Goal: Information Seeking & Learning: Find specific page/section

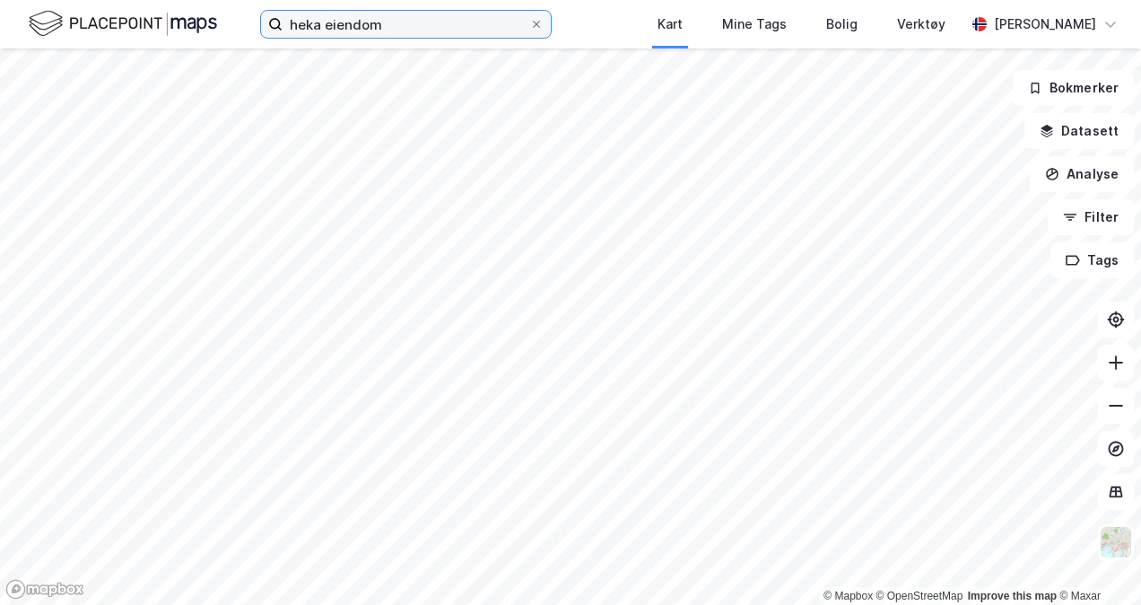
click at [357, 15] on input "heka eiendom" at bounding box center [406, 24] width 247 height 27
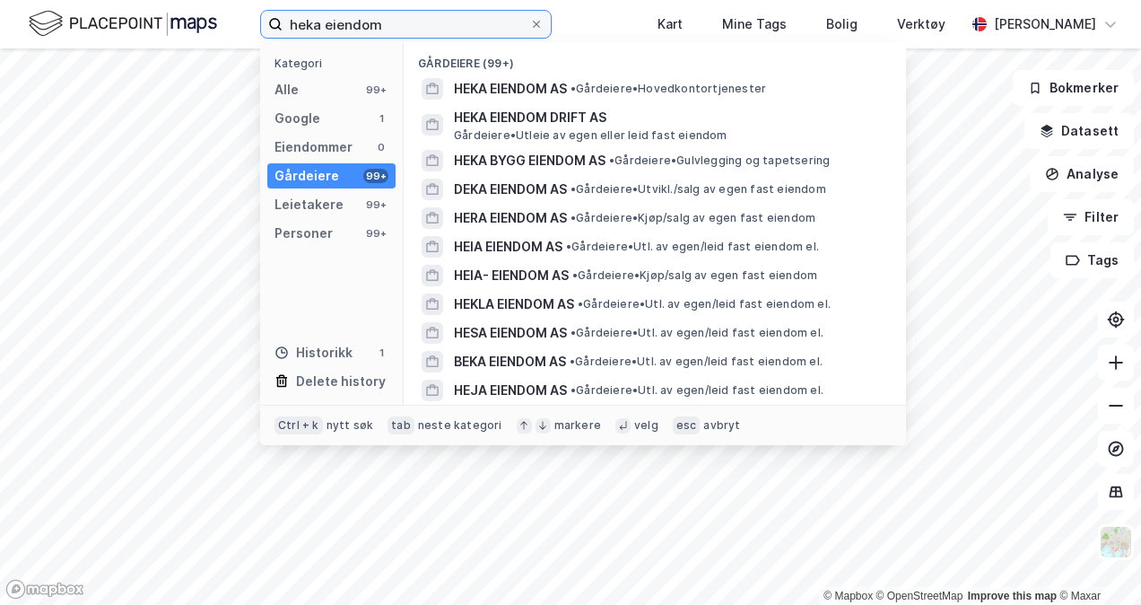
click at [357, 15] on input "heka eiendom" at bounding box center [406, 24] width 247 height 27
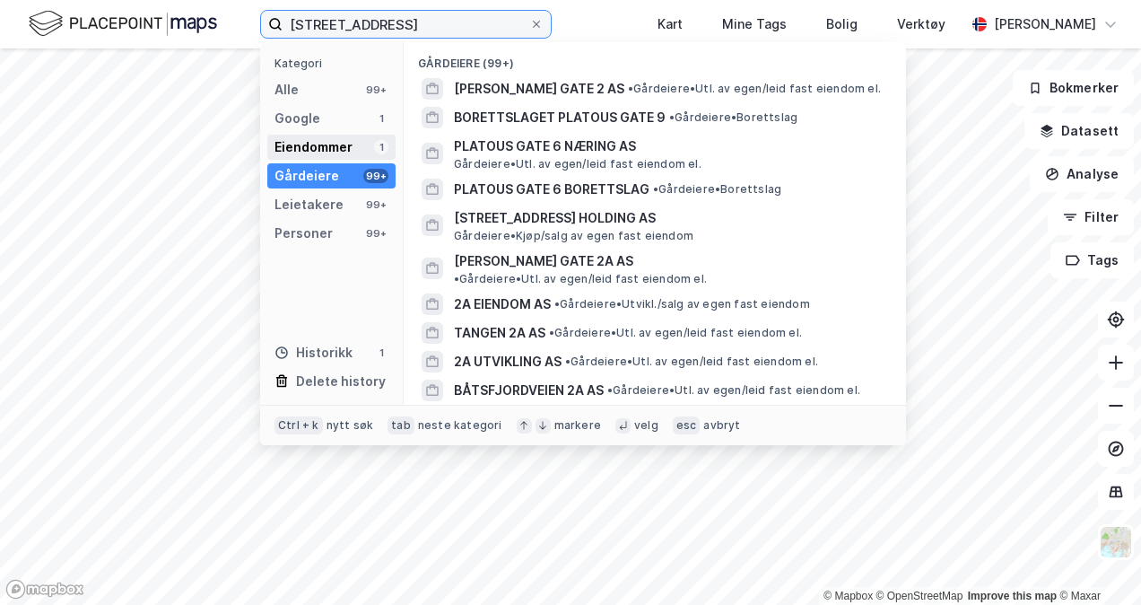
type input "platous gate 2A"
click at [334, 147] on div "Eiendommer" at bounding box center [313, 147] width 78 height 22
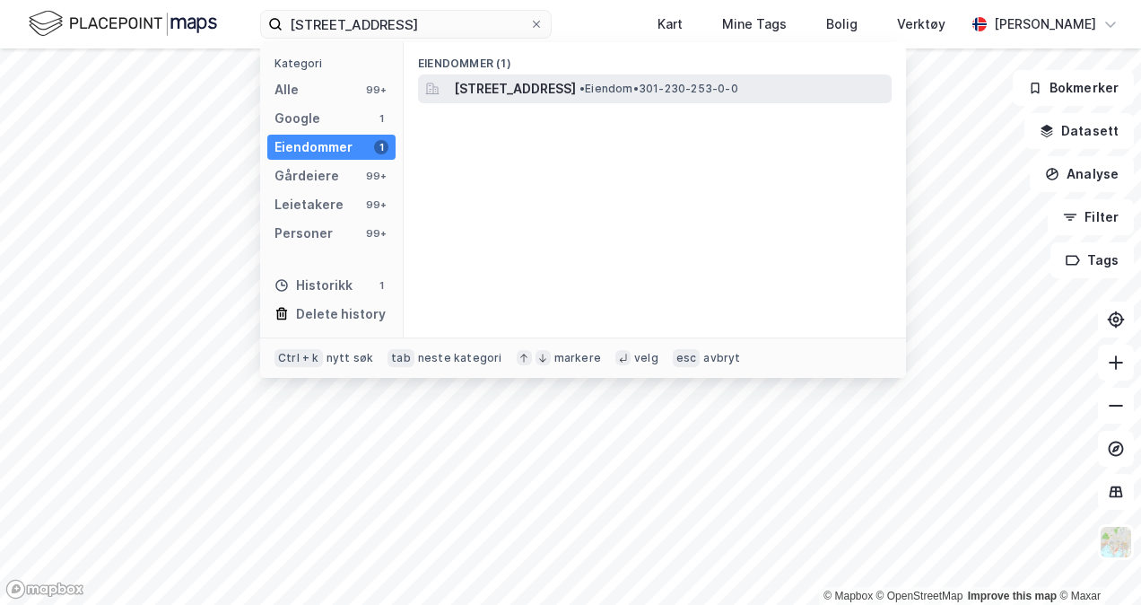
click at [535, 85] on span "[STREET_ADDRESS]" at bounding box center [515, 89] width 122 height 22
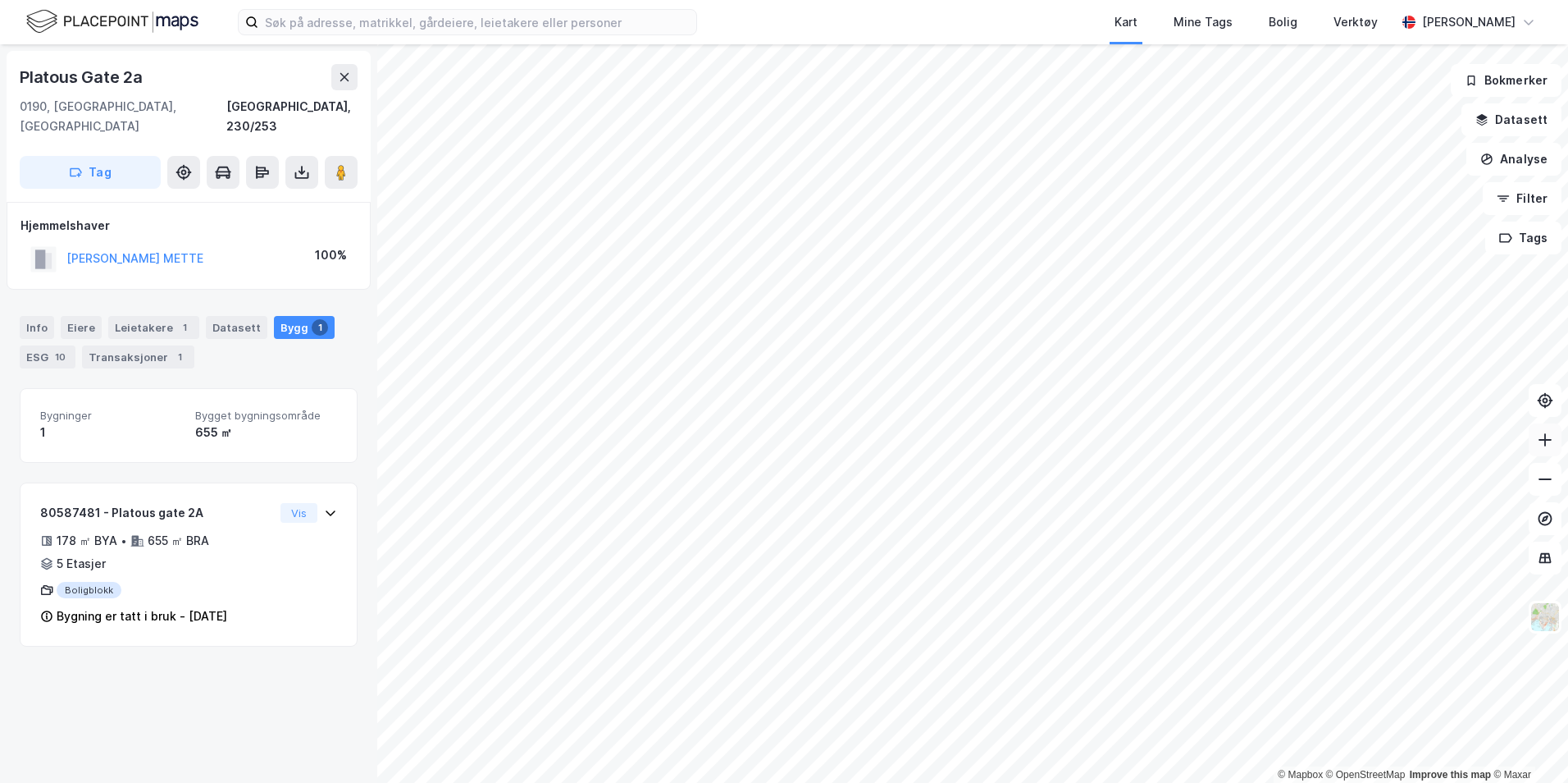
click at [1042, 443] on icon at bounding box center [1545, 440] width 16 height 16
click at [1042, 482] on icon at bounding box center [1545, 479] width 16 height 16
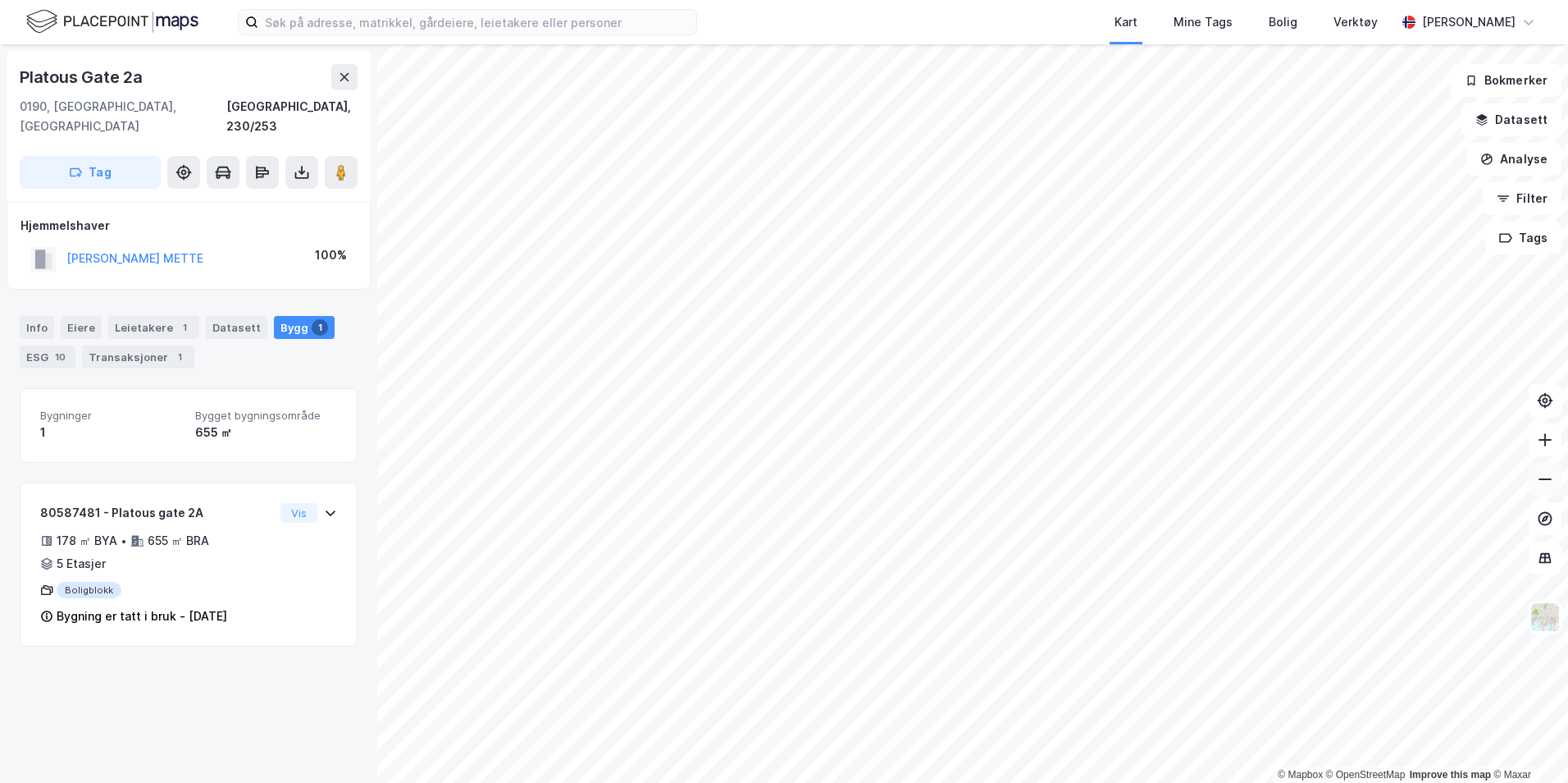
click at [1042, 482] on icon at bounding box center [1545, 479] width 16 height 16
click at [1042, 431] on button at bounding box center [1545, 440] width 33 height 33
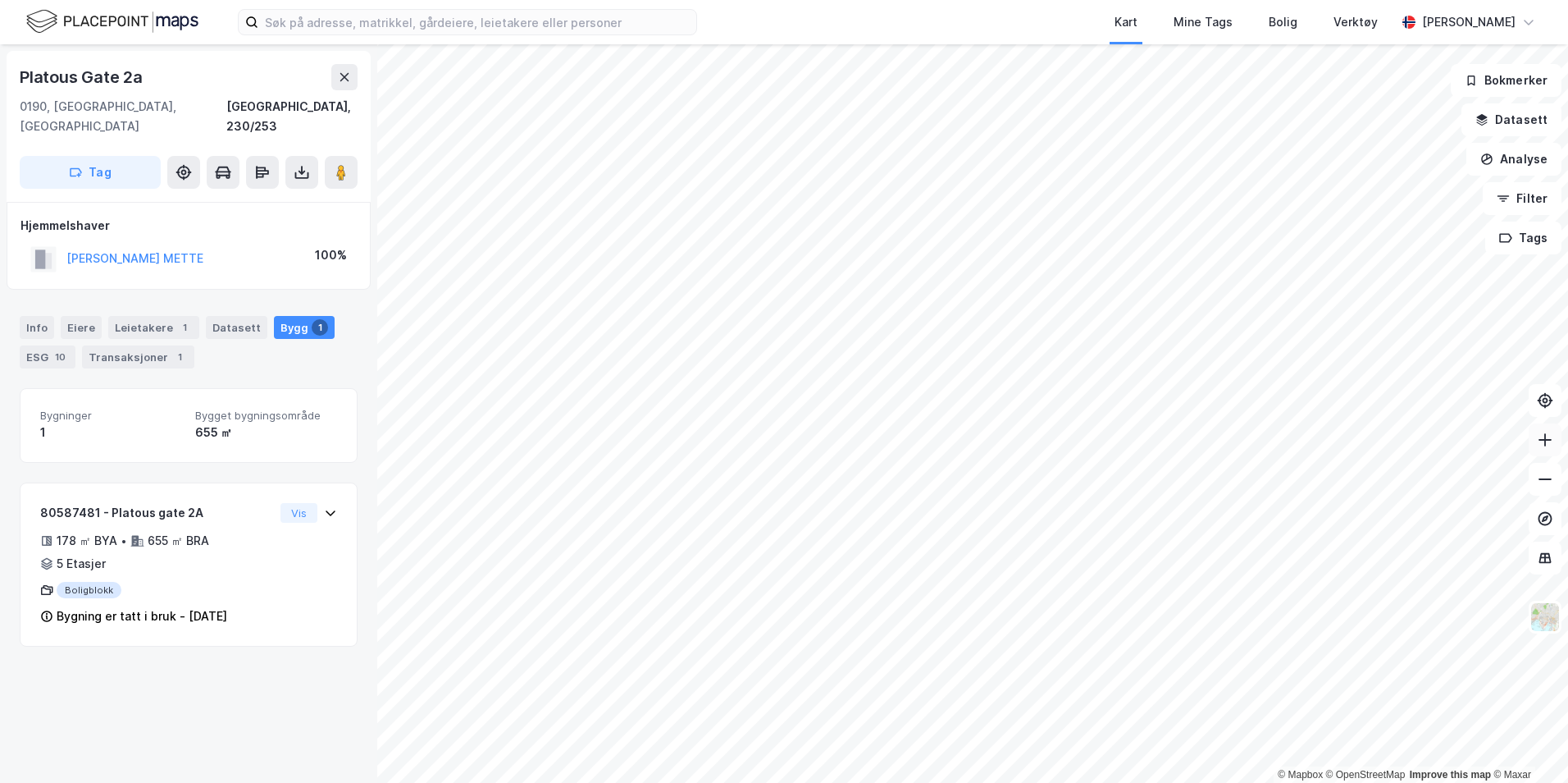
click at [1042, 431] on button at bounding box center [1545, 440] width 33 height 33
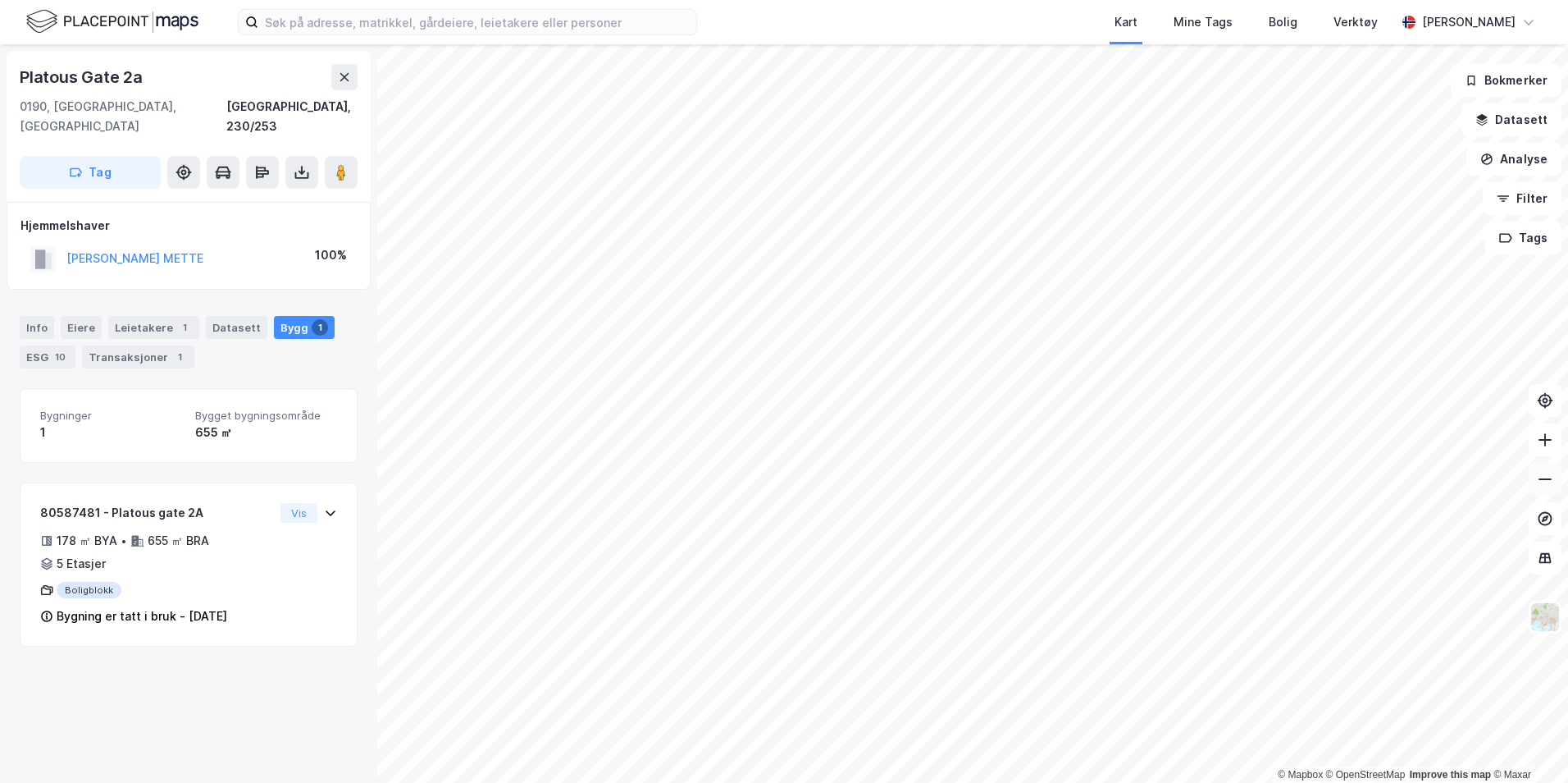
click at [1042, 482] on icon at bounding box center [1545, 479] width 16 height 16
click at [1042, 450] on button at bounding box center [1545, 440] width 33 height 33
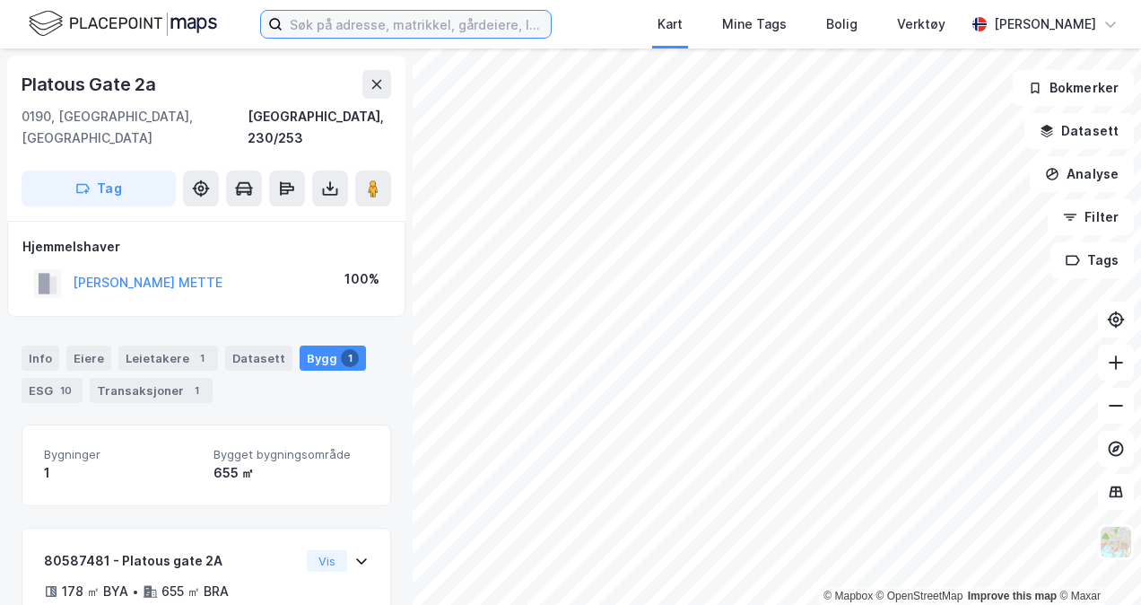
click at [359, 22] on input at bounding box center [417, 24] width 268 height 27
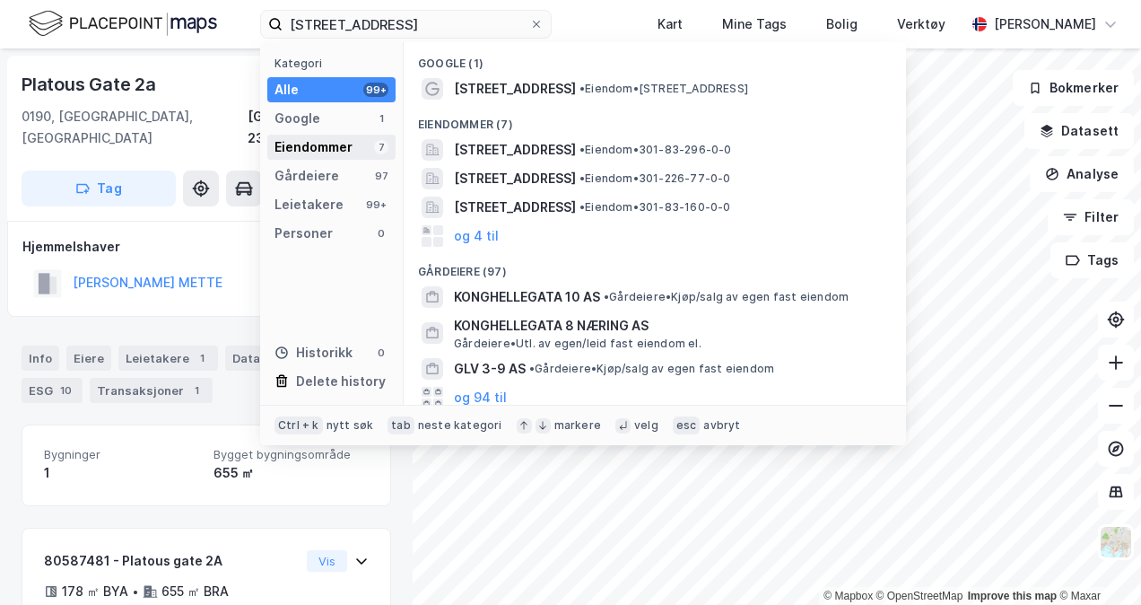
click at [343, 145] on div "Eiendommer" at bounding box center [313, 147] width 78 height 22
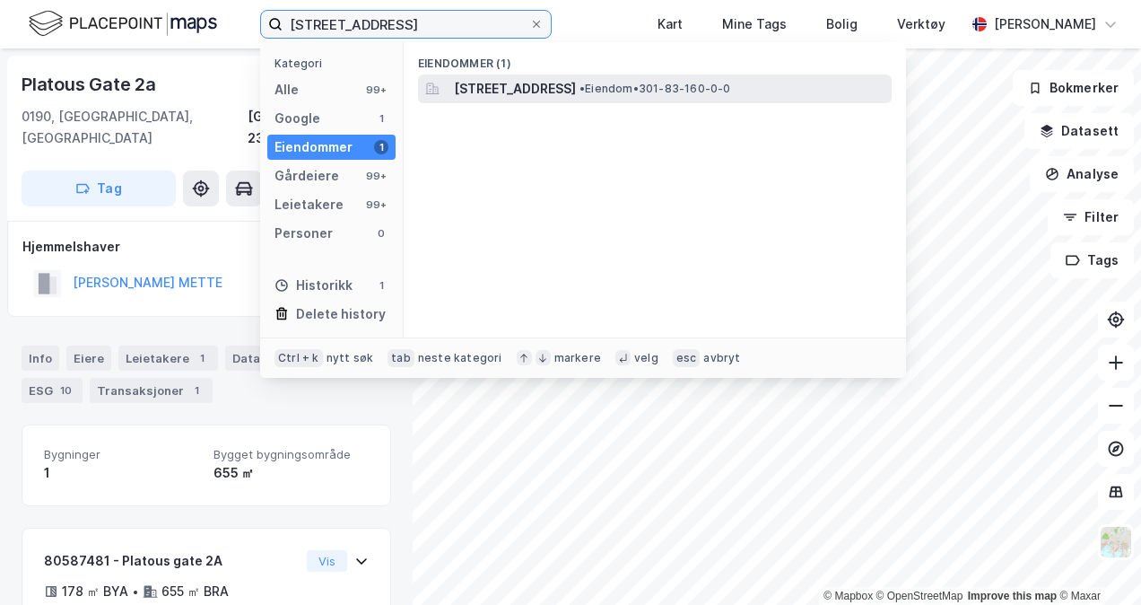
type input "[STREET_ADDRESS]"
click at [497, 95] on span "[STREET_ADDRESS]" at bounding box center [515, 89] width 122 height 22
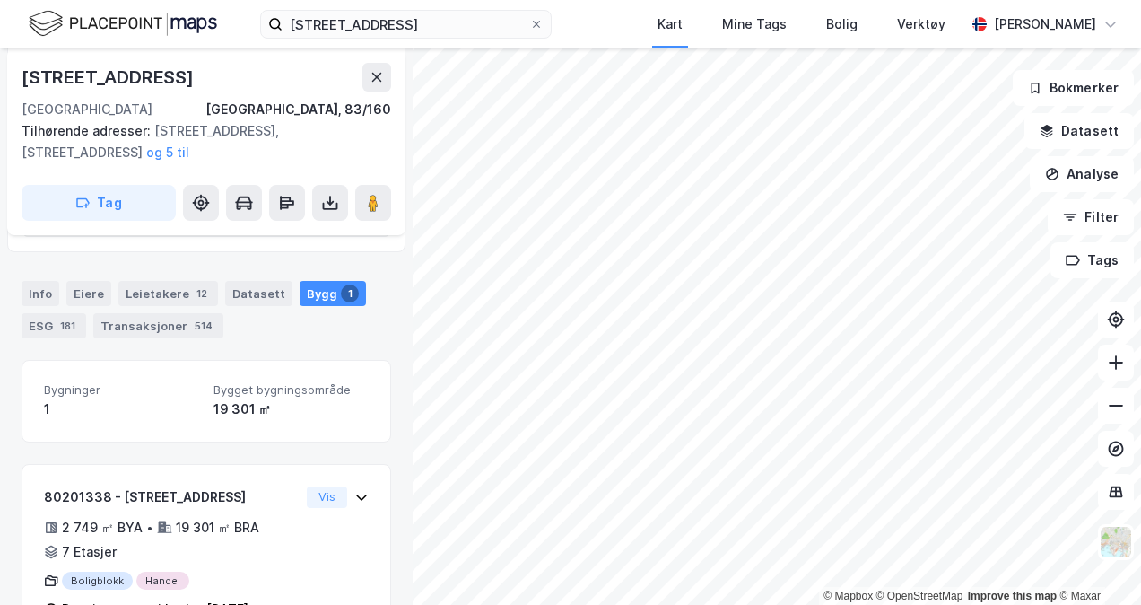
scroll to position [416, 0]
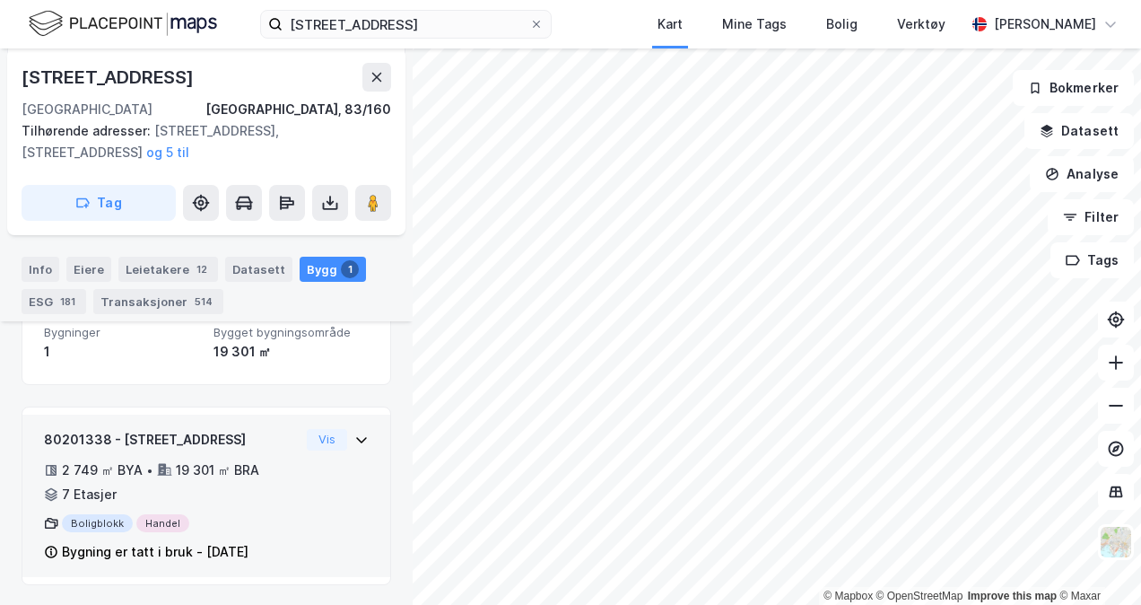
click at [354, 443] on icon at bounding box center [361, 439] width 14 height 14
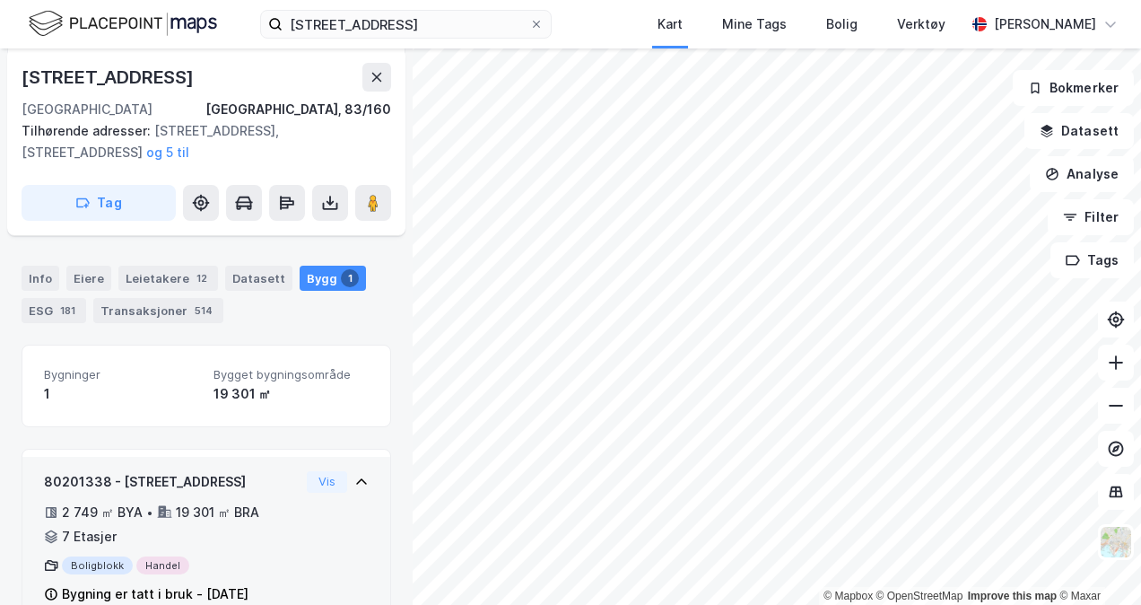
scroll to position [284, 0]
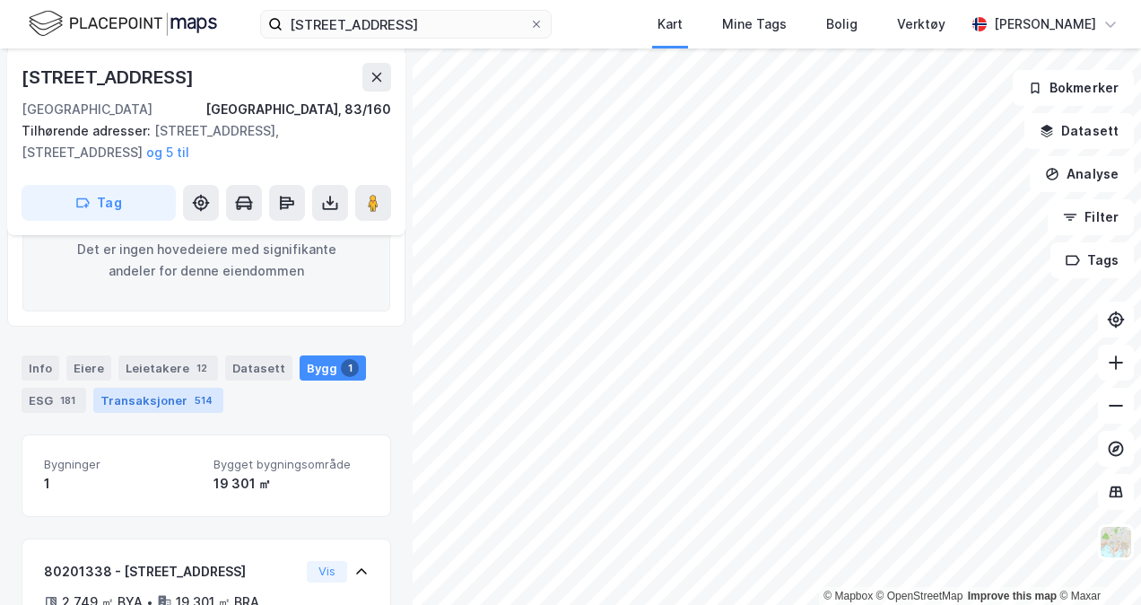
click at [144, 395] on div "Transaksjoner 514" at bounding box center [158, 399] width 130 height 25
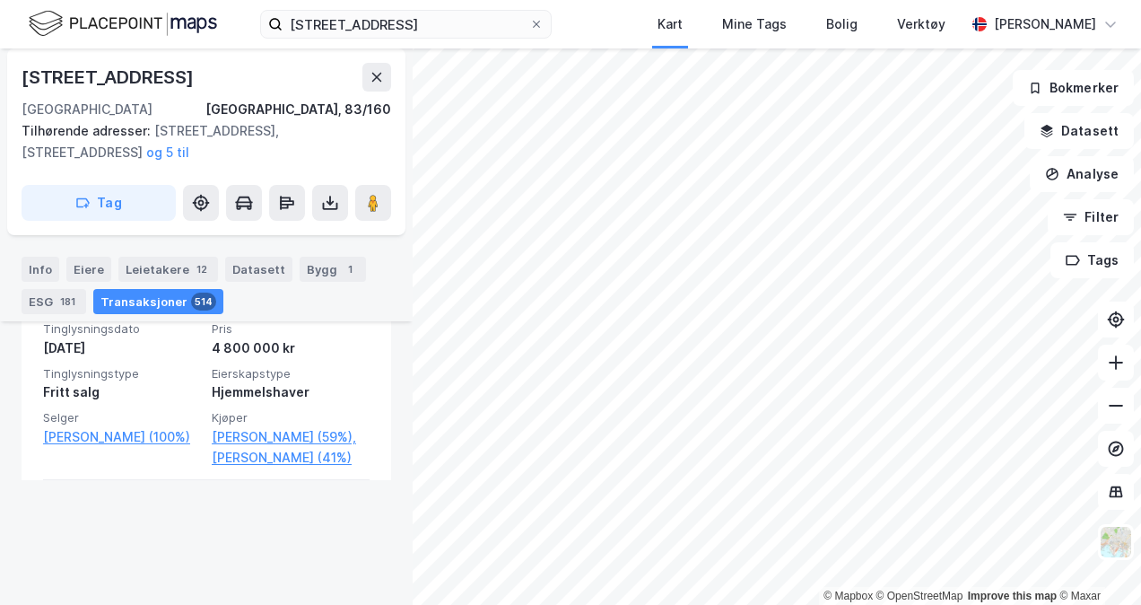
scroll to position [14172, 0]
